Goal: Task Accomplishment & Management: Use online tool/utility

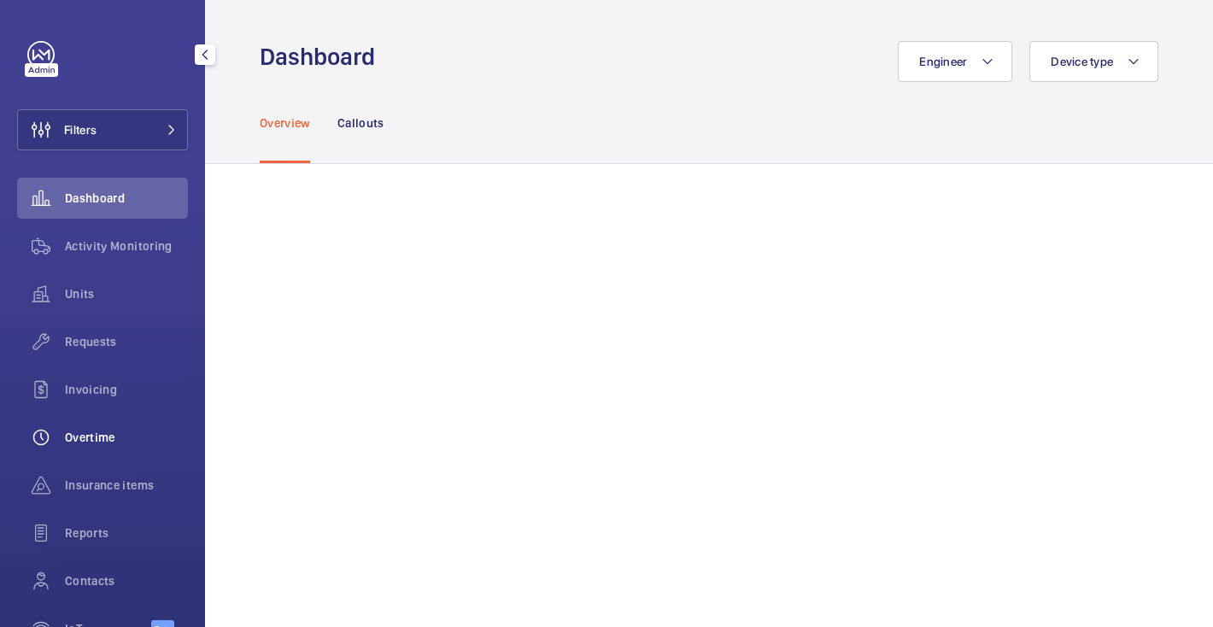
click at [94, 445] on span "Overtime" at bounding box center [126, 437] width 123 height 17
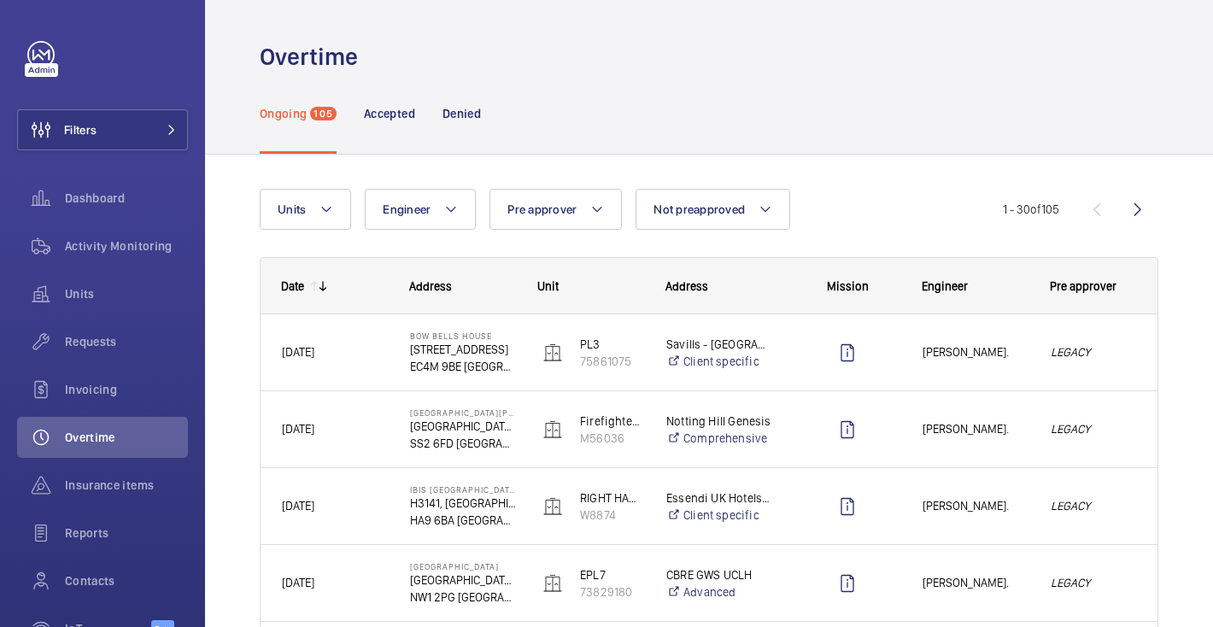
click at [1110, 296] on div "Pre approver" at bounding box center [1093, 286] width 128 height 55
click at [396, 108] on p "Accepted" at bounding box center [389, 113] width 51 height 17
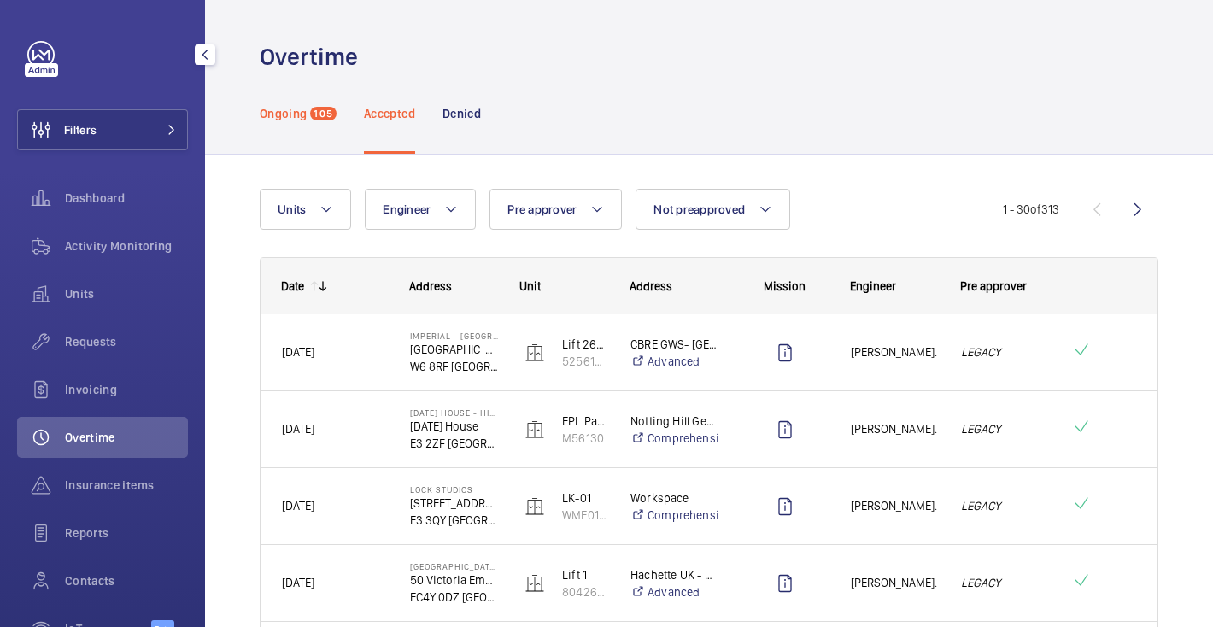
click at [265, 108] on p "Ongoing" at bounding box center [283, 113] width 47 height 17
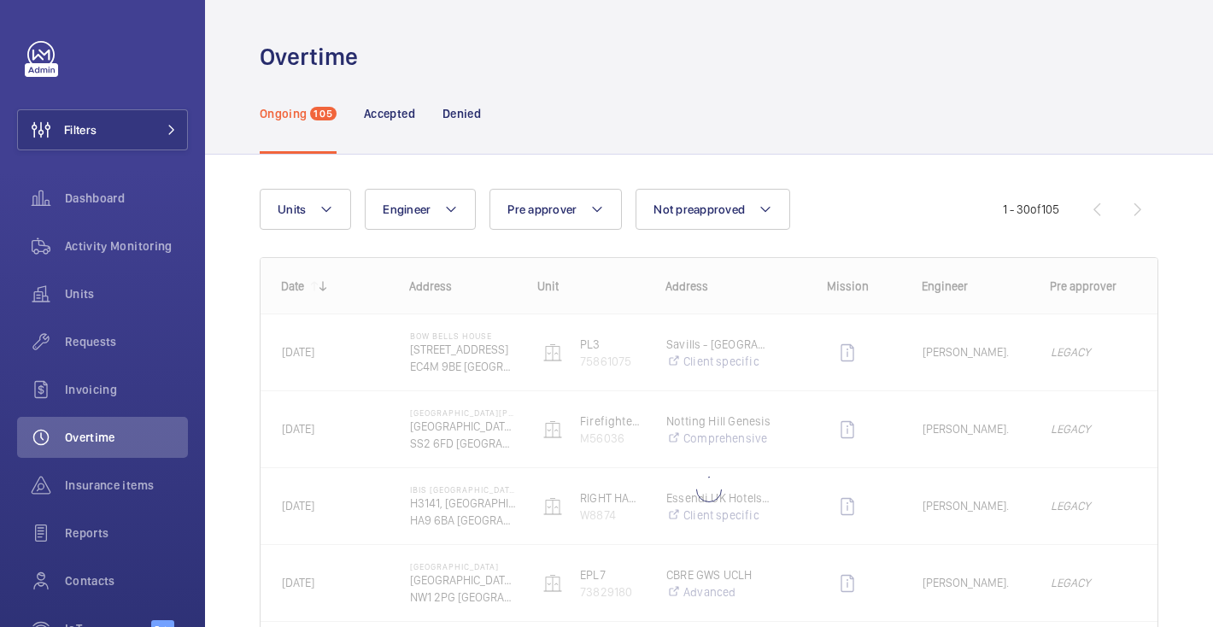
click at [1079, 355] on div at bounding box center [709, 461] width 897 height 407
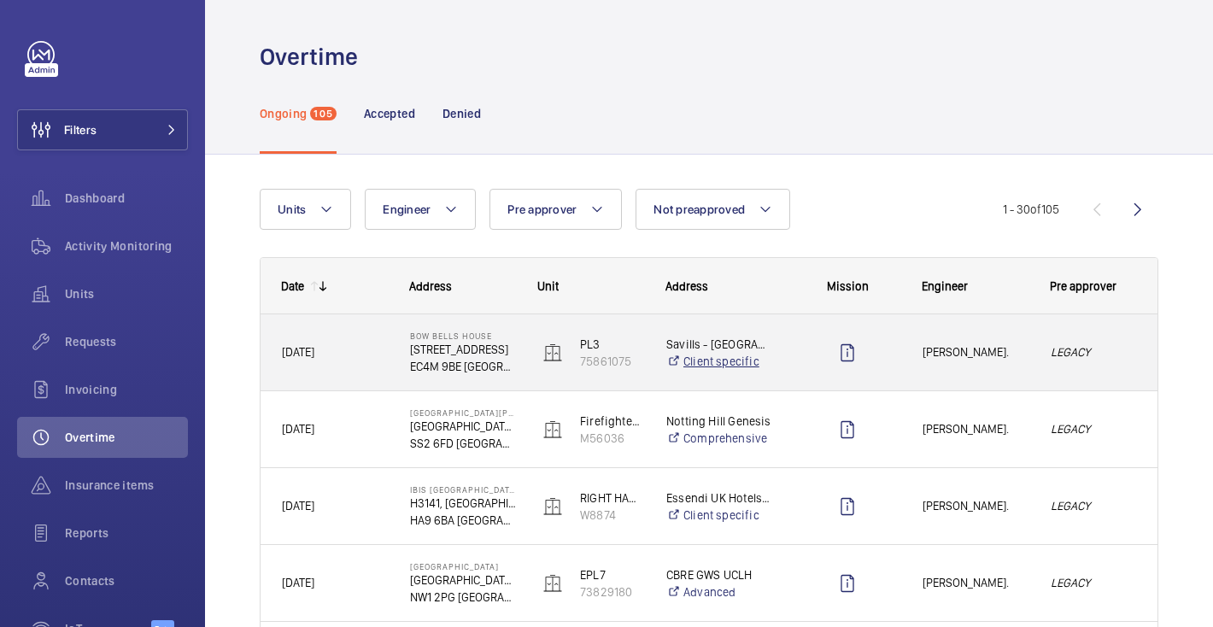
click at [750, 355] on link "Client specific" at bounding box center [719, 361] width 106 height 17
click at [503, 336] on p "Bow Bells House" at bounding box center [463, 336] width 106 height 10
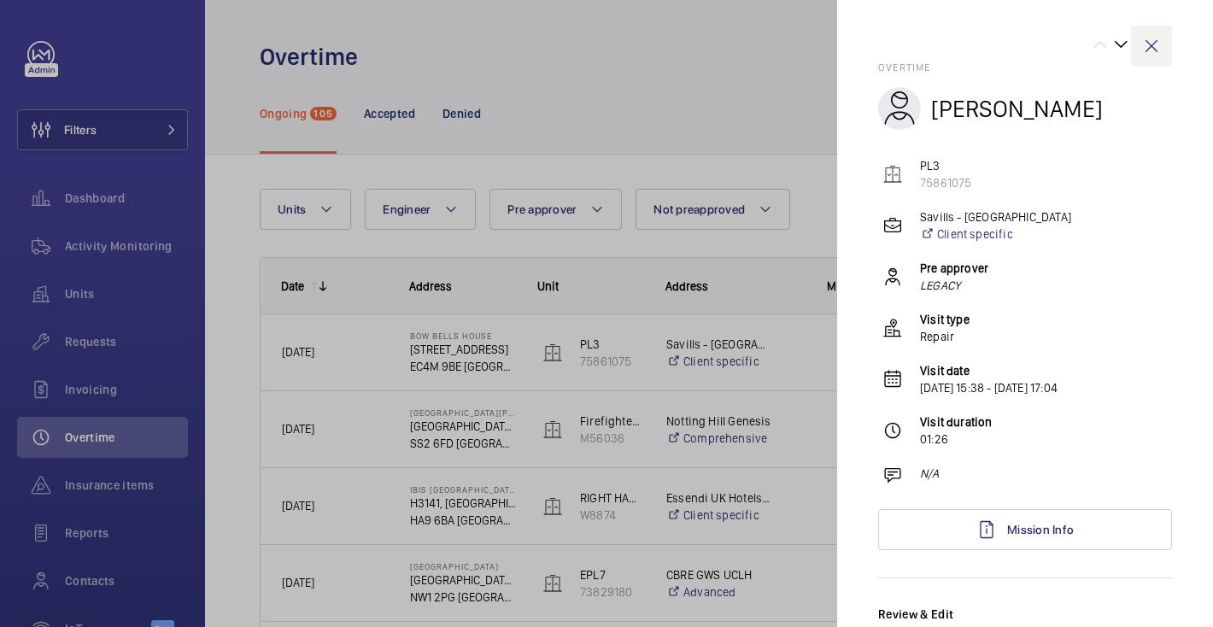
click at [1153, 46] on wm-front-icon-button at bounding box center [1151, 46] width 41 height 41
